Goal: Information Seeking & Learning: Learn about a topic

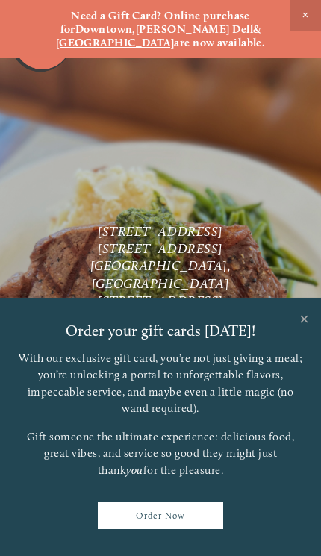
click at [290, 329] on link "Close" at bounding box center [303, 321] width 29 height 42
click at [305, 327] on nav "Menu Gift Cards Order Now Reserve" at bounding box center [160, 389] width 321 height 124
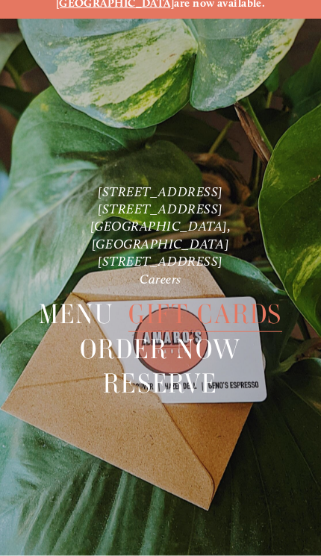
scroll to position [58, 0]
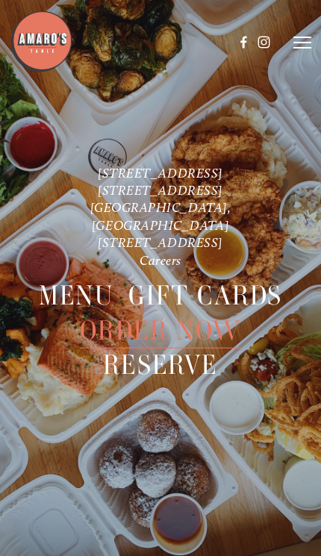
click at [63, 290] on span "Menu" at bounding box center [76, 295] width 75 height 35
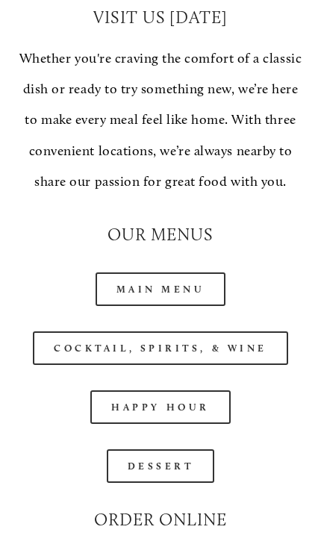
scroll to position [1542, 0]
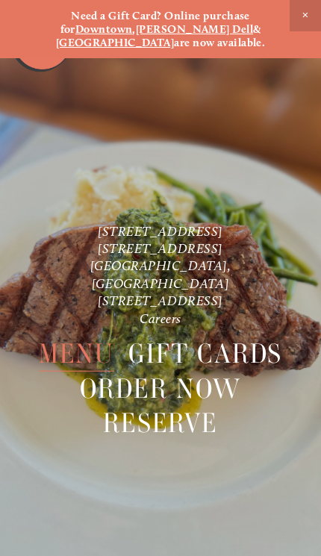
click at [300, 19] on span "Close Announcement" at bounding box center [304, 15] width 31 height 31
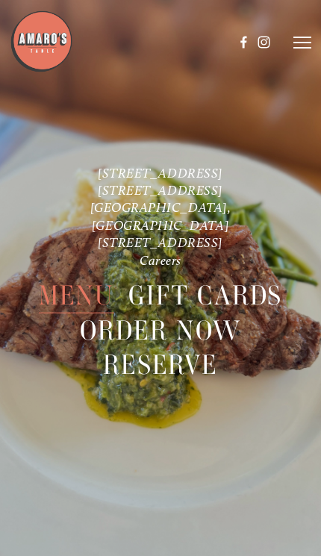
click at [71, 298] on span "Menu" at bounding box center [76, 295] width 75 height 35
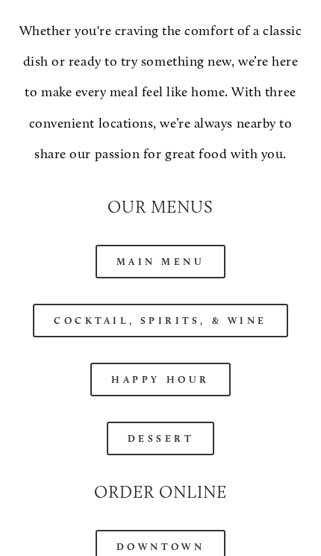
scroll to position [1583, 0]
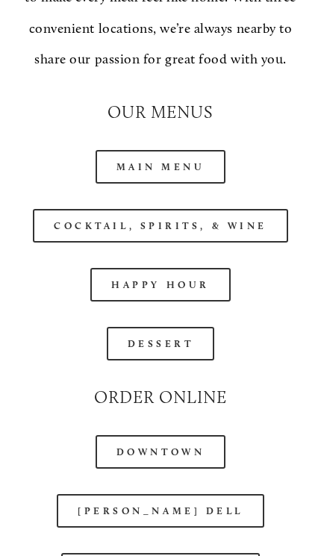
click at [125, 183] on link "Main Menu" at bounding box center [160, 167] width 131 height 34
